Goal: Task Accomplishment & Management: Manage account settings

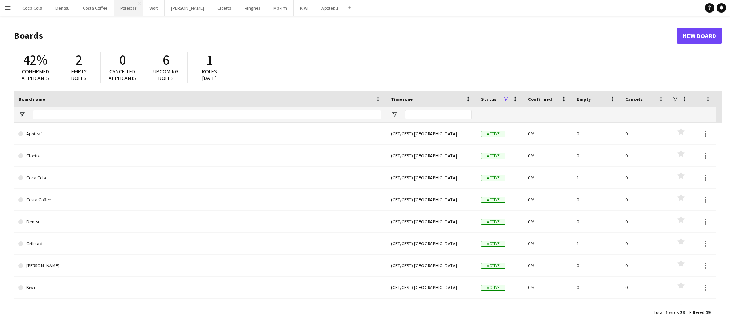
click at [125, 9] on button "Polestar Close" at bounding box center [128, 7] width 29 height 15
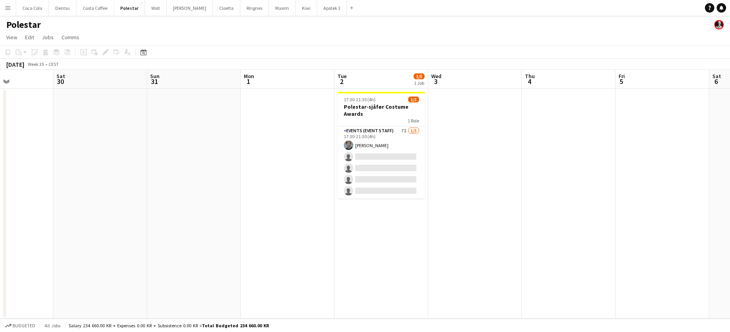
scroll to position [0, 265]
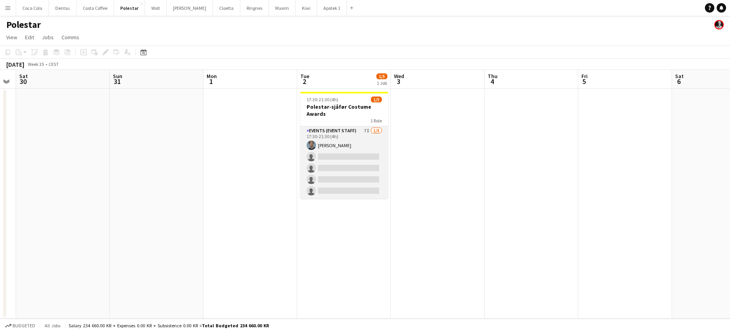
click at [372, 151] on app-card-role "Events (Event Staff) 7I 1/5 17:30-21:30 (4h) Jørgen Torstensen single-neutral-a…" at bounding box center [344, 162] width 88 height 72
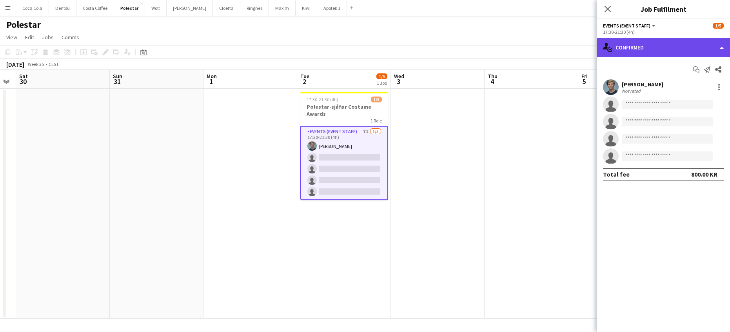
click at [635, 56] on div "single-neutral-actions-check-2 Confirmed" at bounding box center [663, 47] width 133 height 19
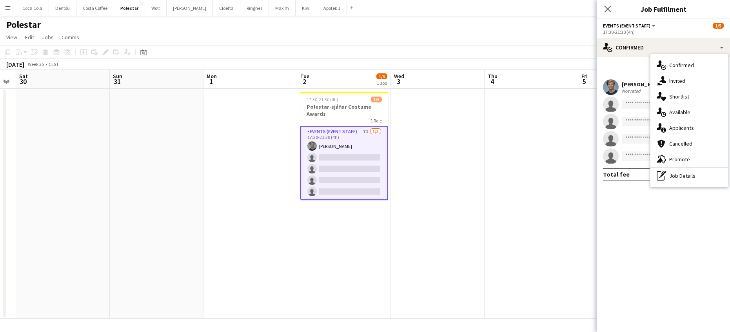
click at [686, 87] on div "single-neutral-actions-share-1 Invited" at bounding box center [689, 81] width 78 height 16
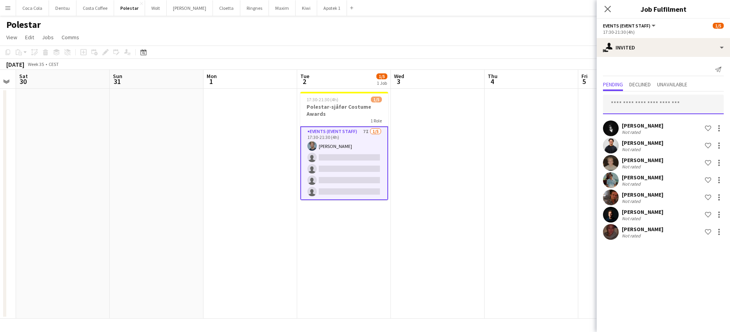
click at [661, 102] on input "text" at bounding box center [663, 104] width 121 height 20
type input "******"
click at [672, 131] on span "victor.wiencke@gmail.com" at bounding box center [663, 130] width 108 height 6
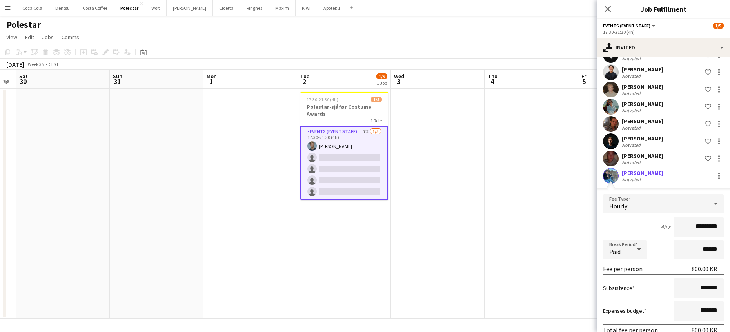
scroll to position [111, 0]
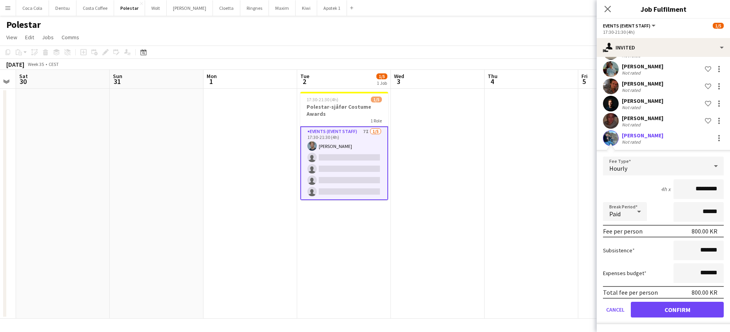
click at [666, 311] on button "Confirm" at bounding box center [677, 310] width 93 height 16
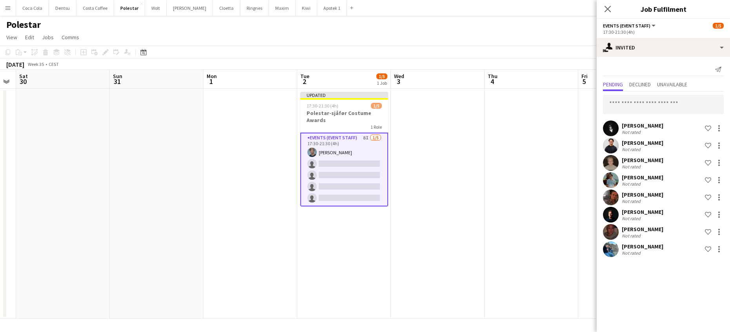
scroll to position [0, 0]
click at [590, 182] on app-date-cell at bounding box center [625, 204] width 94 height 230
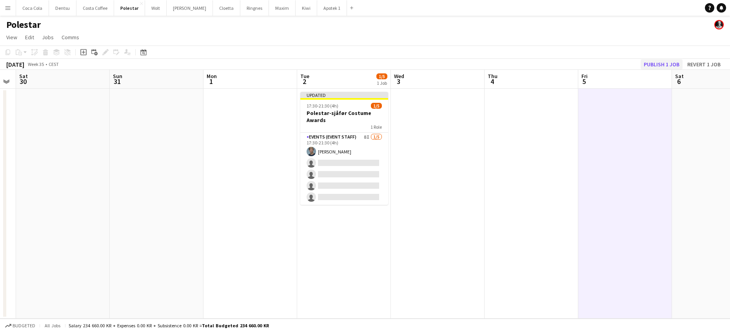
click at [661, 67] on button "Publish 1 job" at bounding box center [662, 64] width 42 height 10
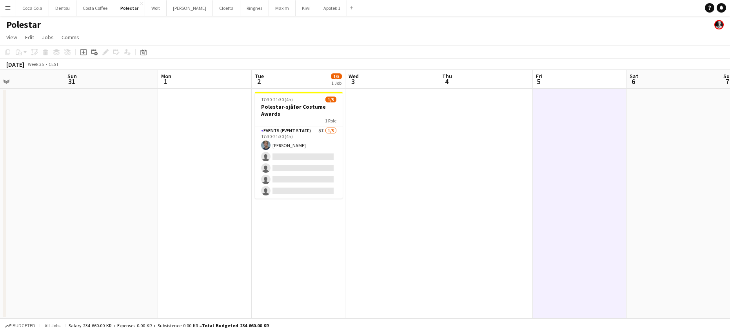
scroll to position [0, 215]
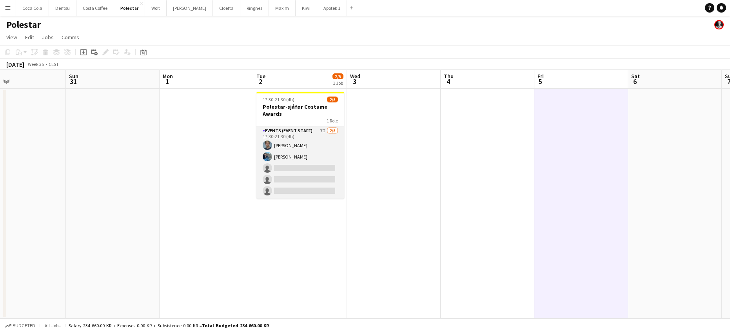
click at [296, 133] on app-card-role "Events (Event Staff) 7I 2/5 17:30-21:30 (4h) Jørgen Torstensen Victor Wiencke s…" at bounding box center [300, 162] width 88 height 72
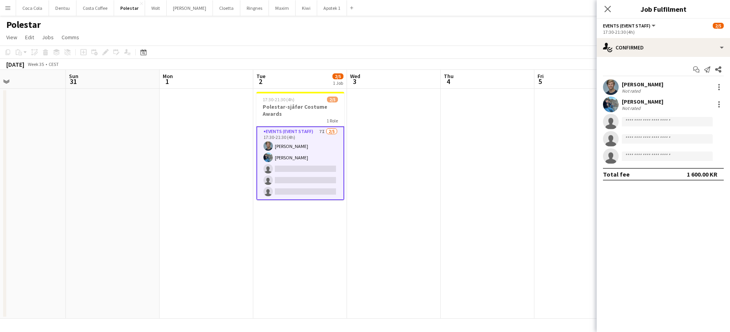
click at [609, 100] on app-user-avatar at bounding box center [611, 104] width 16 height 16
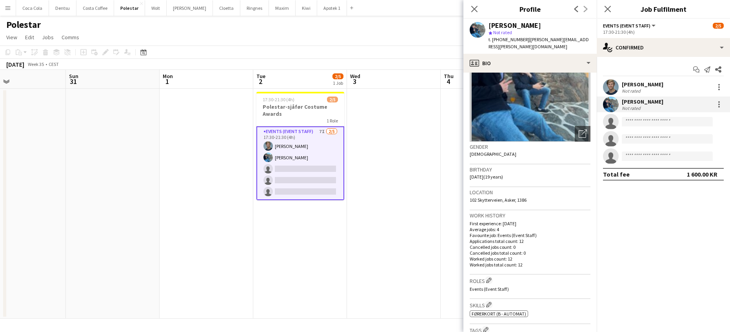
scroll to position [100, 0]
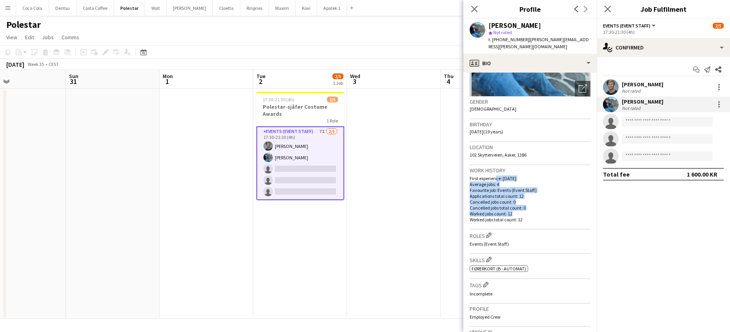
drag, startPoint x: 509, startPoint y: 205, endPoint x: 493, endPoint y: 171, distance: 37.9
click at [493, 175] on div "First experience: 12-06-2025 Average jobs: 4 Favourite job: Events (Event Staff…" at bounding box center [530, 198] width 121 height 47
click at [493, 175] on p "First experience: 12-06-2025" at bounding box center [530, 178] width 121 height 6
click at [407, 165] on app-date-cell at bounding box center [394, 204] width 94 height 230
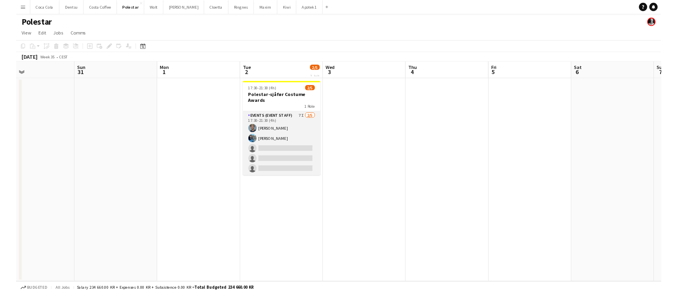
scroll to position [0, 215]
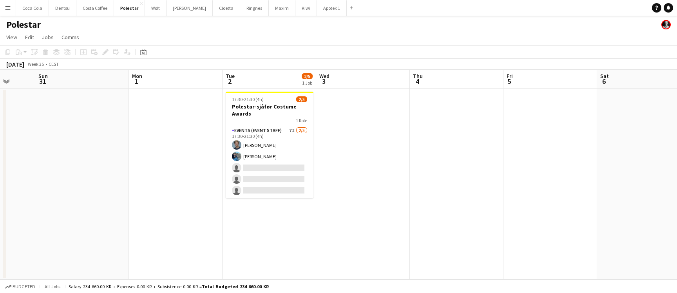
scroll to position [0, 339]
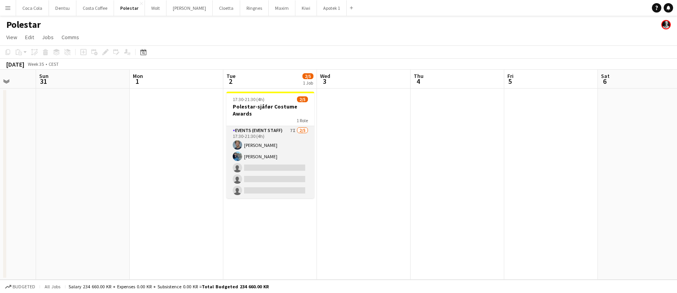
click at [298, 157] on app-card-role "Events (Event Staff) 7I 2/5 17:30-21:30 (4h) Jørgen Torstensen Victor Wiencke s…" at bounding box center [271, 162] width 88 height 72
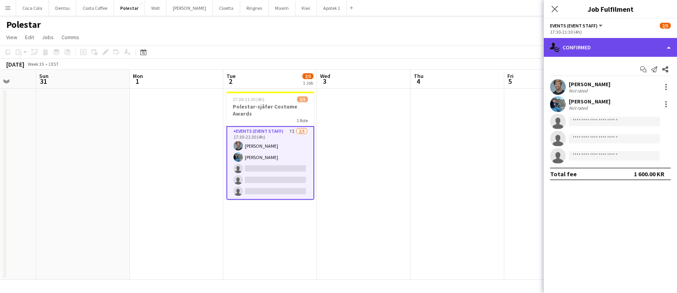
click at [602, 43] on div "single-neutral-actions-check-2 Confirmed" at bounding box center [610, 47] width 133 height 19
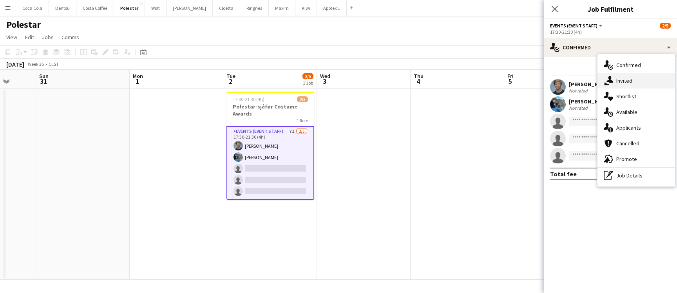
click at [641, 87] on div "single-neutral-actions-share-1 Invited" at bounding box center [637, 81] width 78 height 16
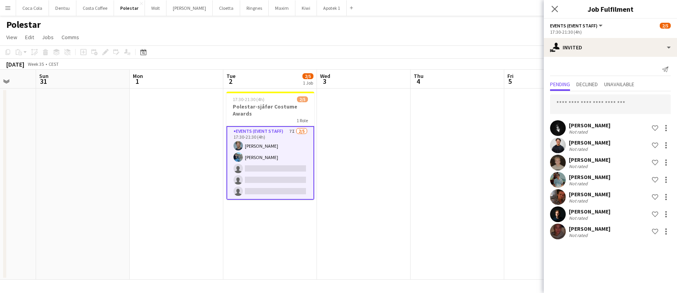
click at [481, 155] on app-date-cell at bounding box center [458, 184] width 94 height 191
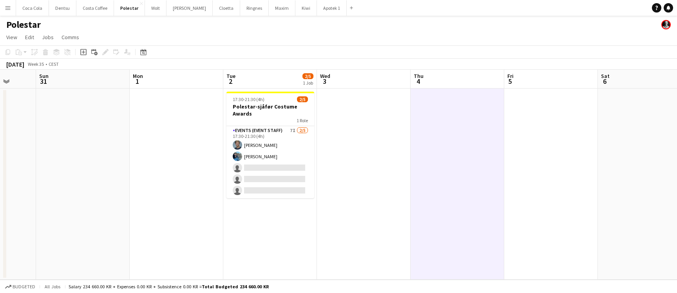
scroll to position [0, 0]
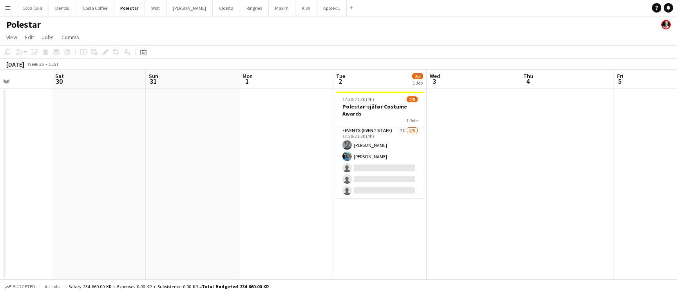
scroll to position [0, 260]
